Goal: Leave review/rating: Share an evaluation or opinion about a product, service, or content

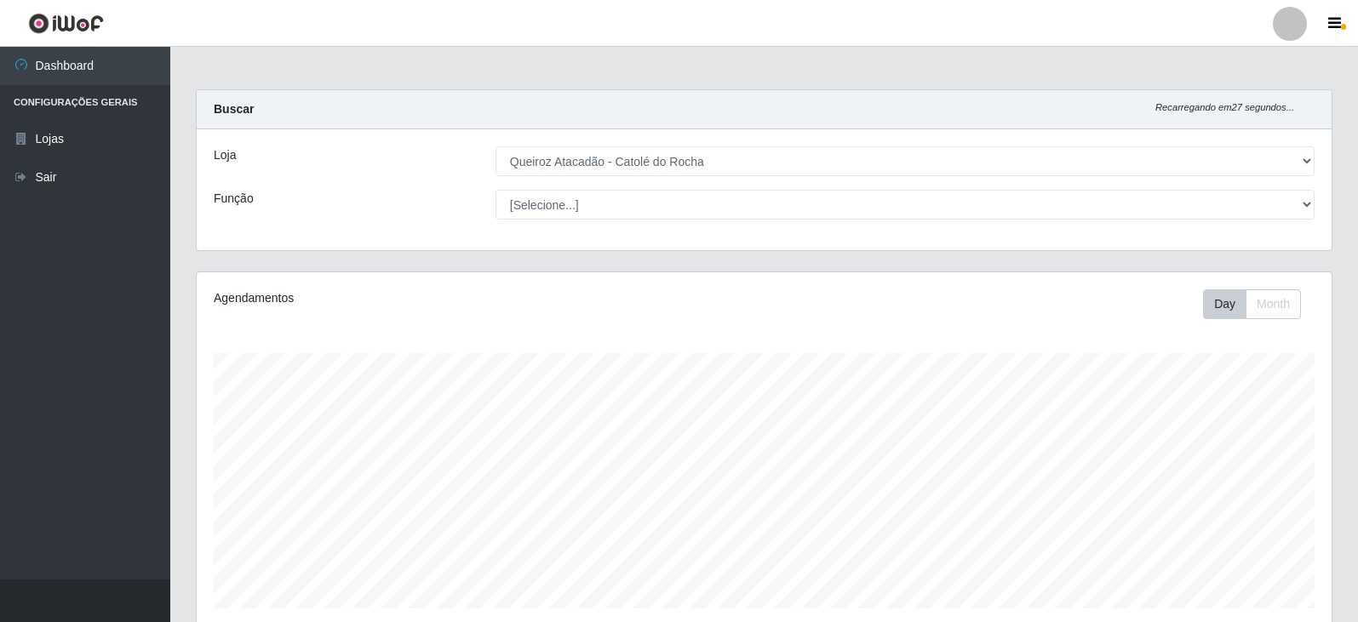
select select "500"
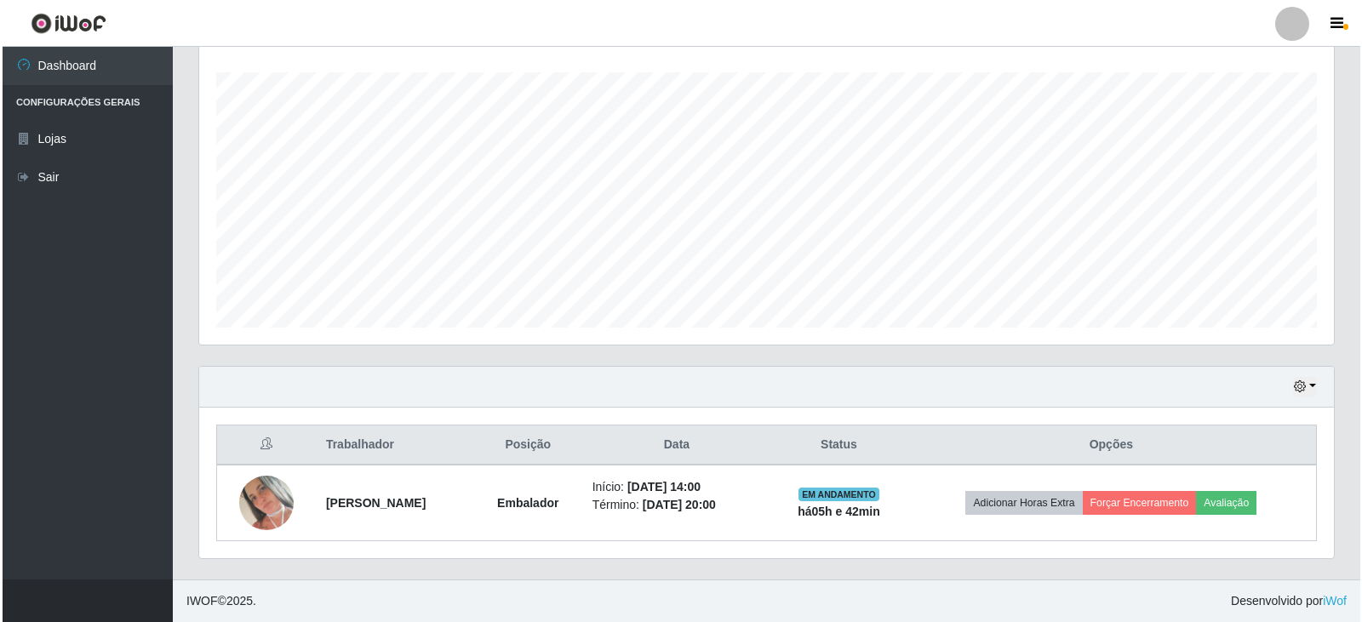
scroll to position [353, 1135]
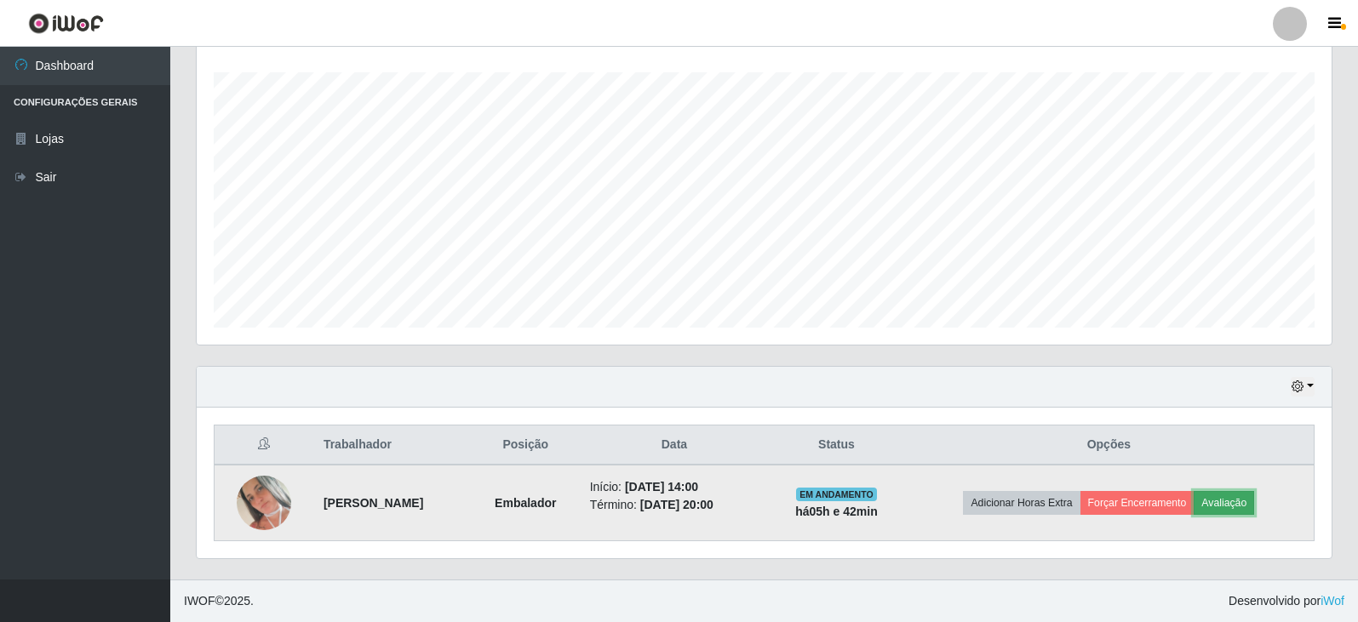
click at [1245, 500] on button "Avaliação" at bounding box center [1223, 503] width 60 height 24
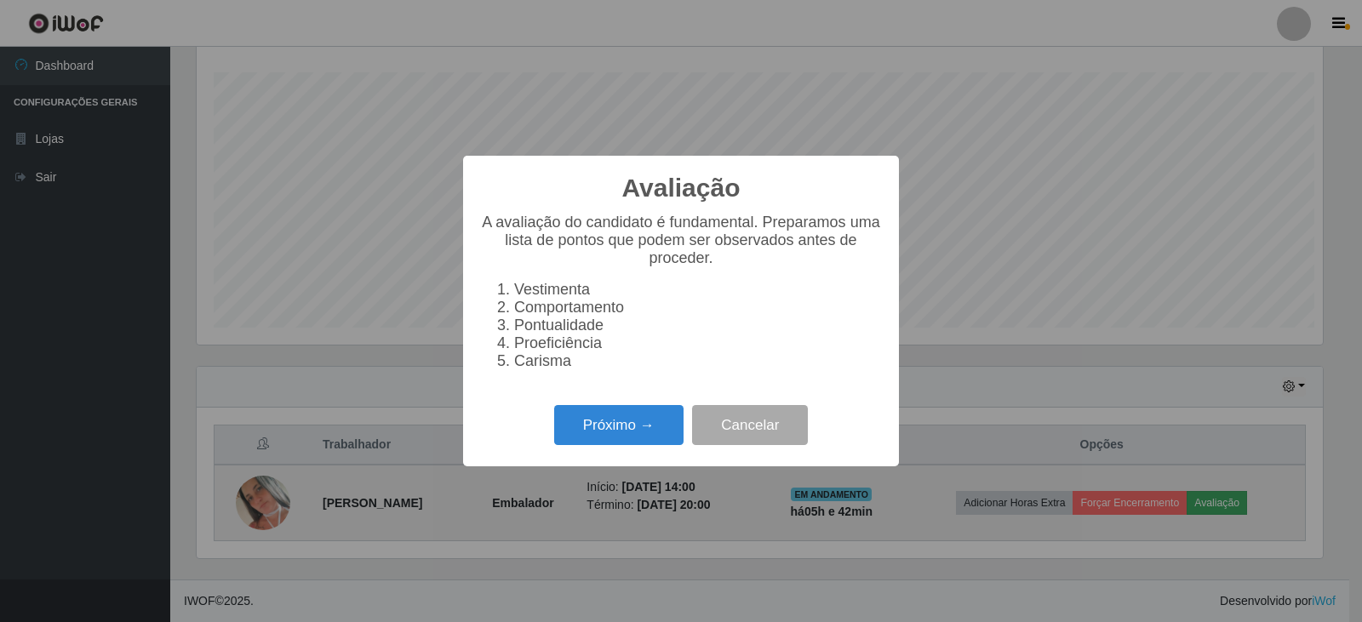
scroll to position [353, 1126]
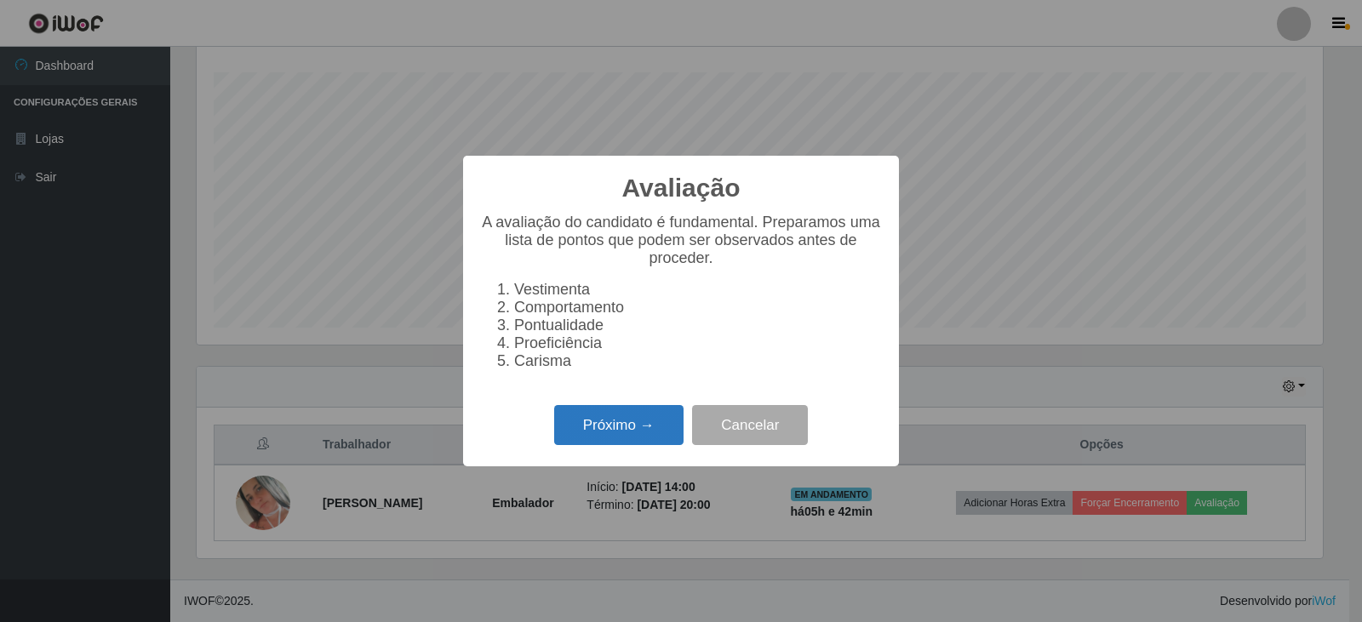
click at [589, 428] on button "Próximo →" at bounding box center [618, 425] width 129 height 40
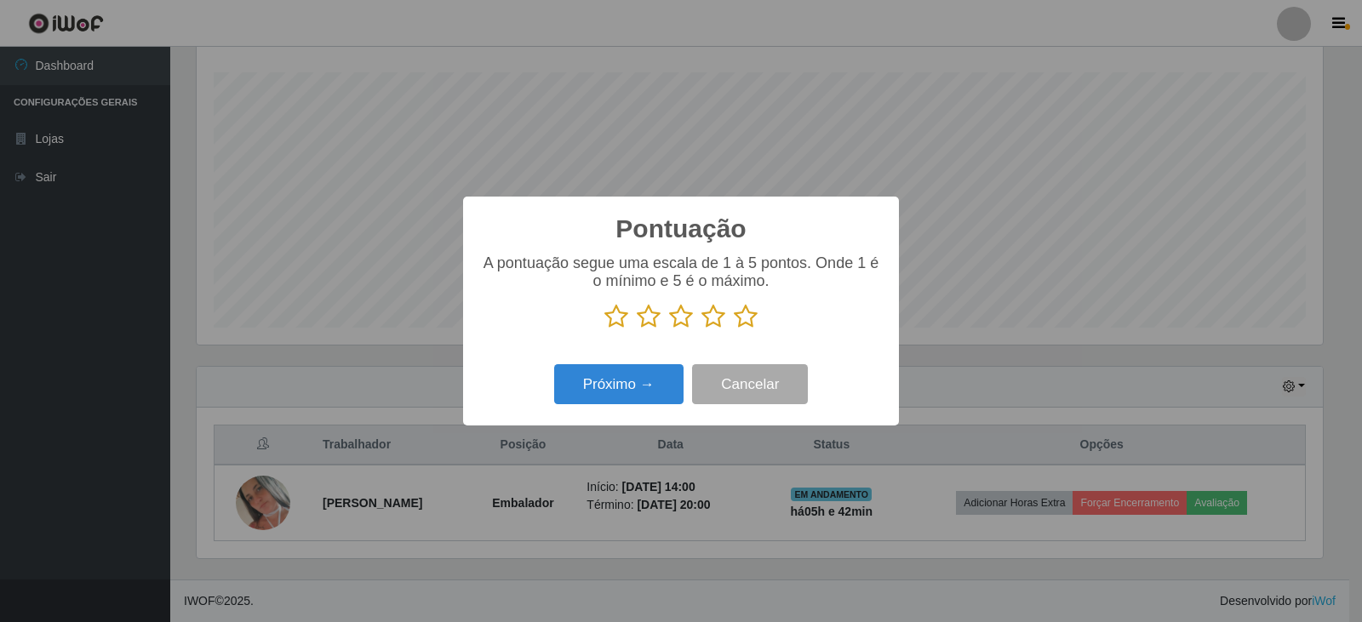
scroll to position [850821, 850048]
click at [735, 318] on icon at bounding box center [746, 317] width 24 height 26
click at [734, 329] on input "radio" at bounding box center [734, 329] width 0 height 0
click at [643, 380] on button "Próximo →" at bounding box center [618, 384] width 129 height 40
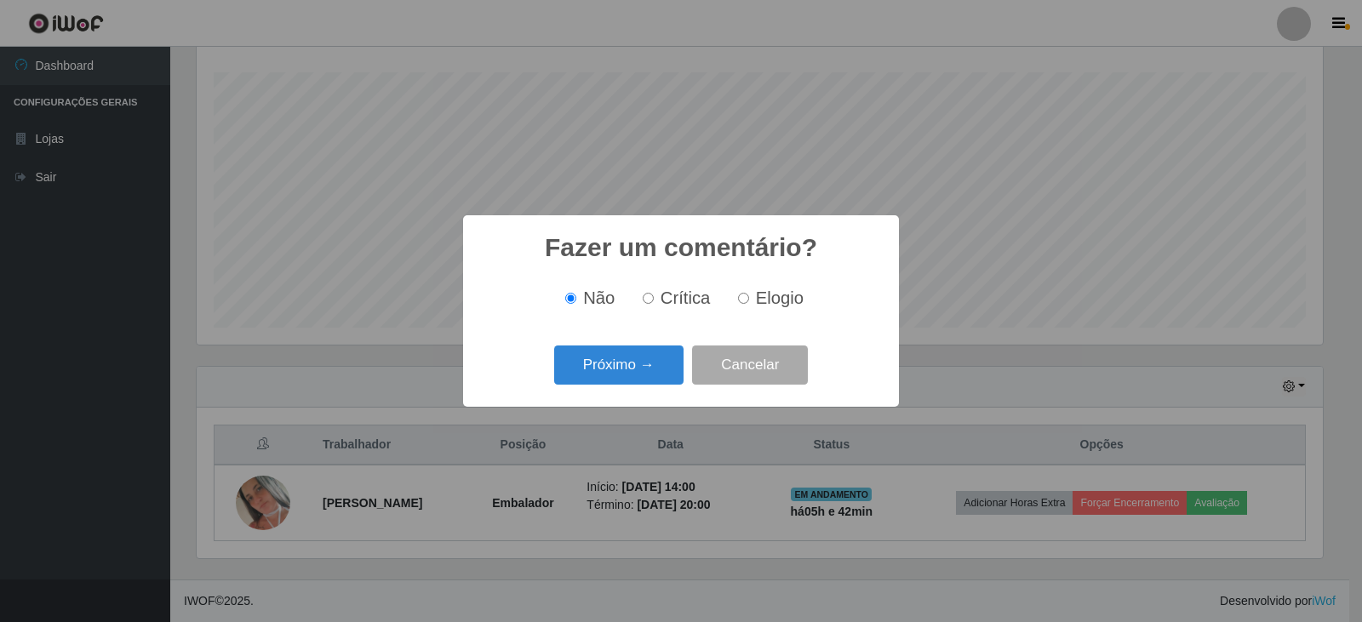
click at [746, 299] on input "Elogio" at bounding box center [743, 298] width 11 height 11
radio input "true"
click at [645, 363] on button "Próximo →" at bounding box center [618, 366] width 129 height 40
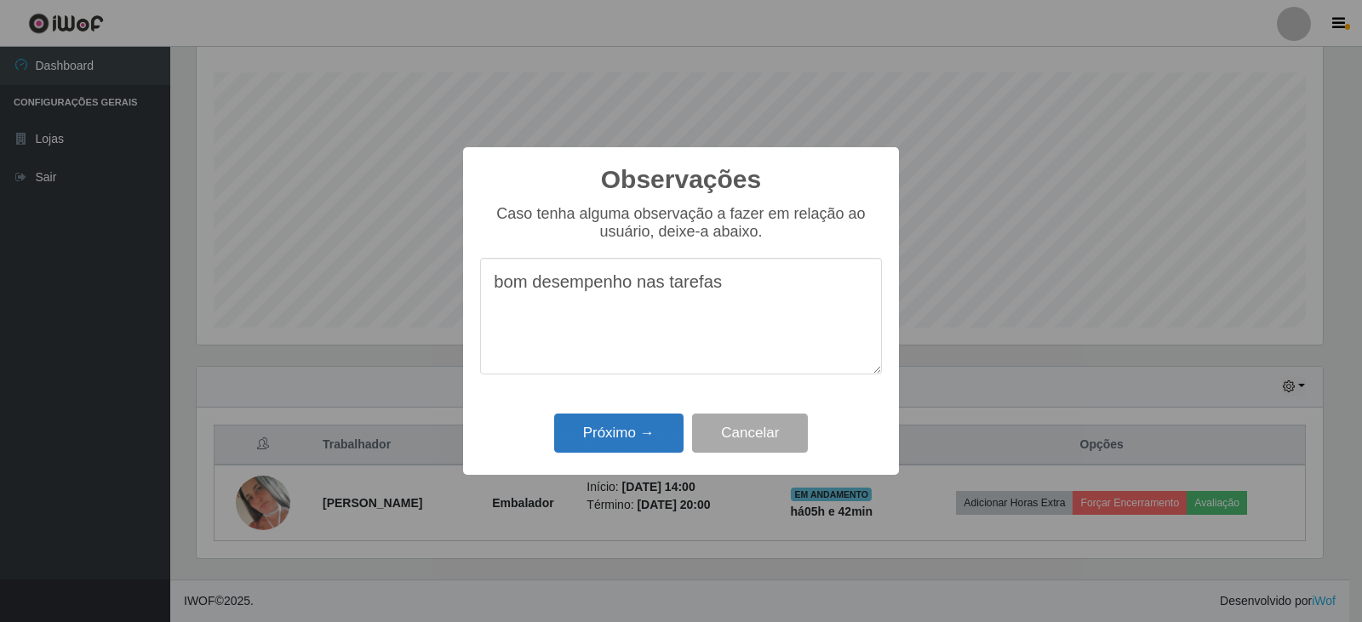
type textarea "bom desempenho nas tarefas"
click at [643, 432] on button "Próximo →" at bounding box center [618, 434] width 129 height 40
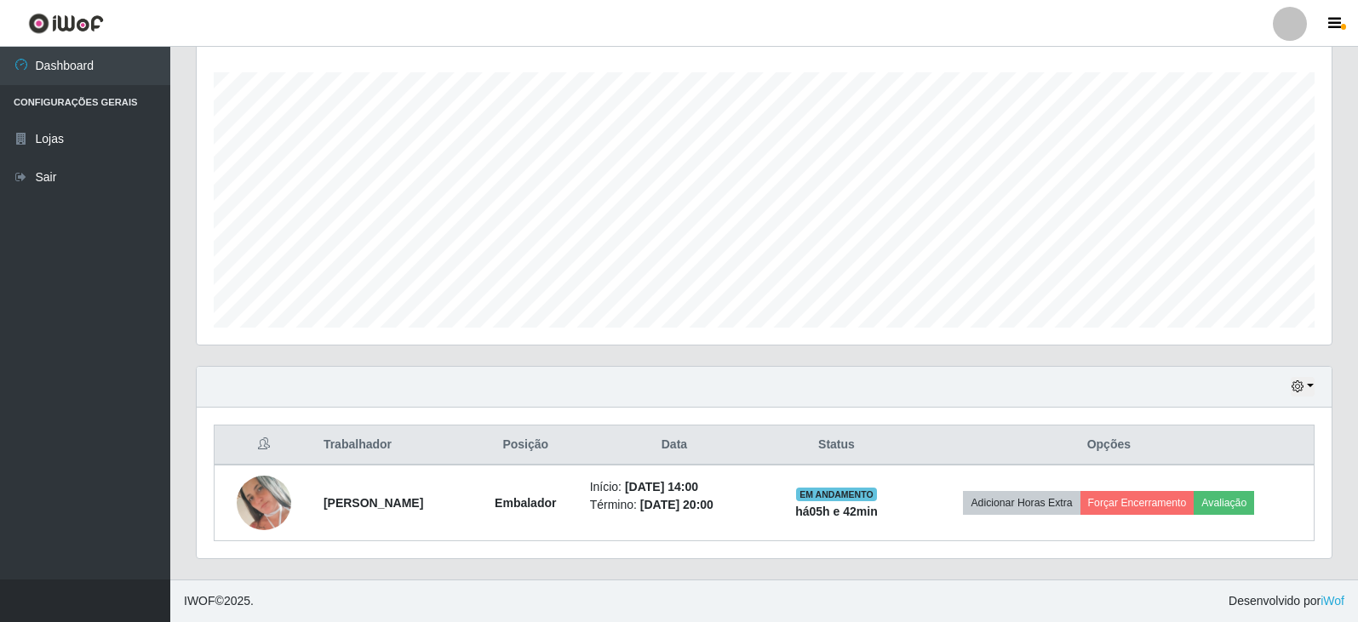
scroll to position [353, 1135]
